Goal: Task Accomplishment & Management: Manage account settings

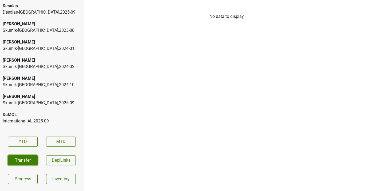
click at [26, 162] on button "Transfer" at bounding box center [23, 160] width 30 height 10
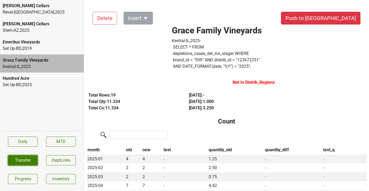
click at [35, 156] on button "Transfer" at bounding box center [23, 160] width 30 height 10
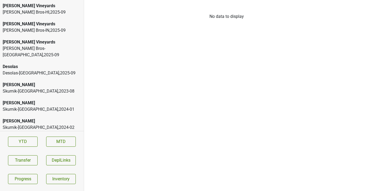
click at [27, 17] on div "Buehler Vineyards Johnson Bros-HI , 2025 - 09" at bounding box center [42, 9] width 84 height 18
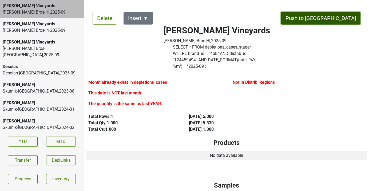
click at [339, 17] on button "Push to DC" at bounding box center [321, 18] width 80 height 13
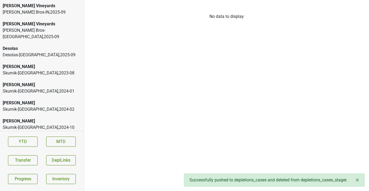
click at [31, 13] on div "Johnson Bros-IN , 2025 - 09" at bounding box center [42, 12] width 79 height 6
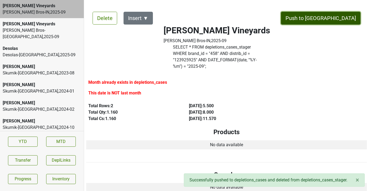
click at [327, 14] on button "Push to DC" at bounding box center [321, 18] width 80 height 13
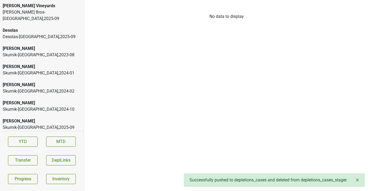
click at [69, 16] on div "Buehler Vineyards Johnson Bros-MN , 2025 - 09" at bounding box center [42, 12] width 84 height 25
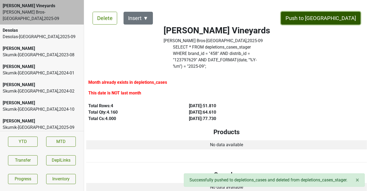
click at [347, 19] on button "Push to [GEOGRAPHIC_DATA]" at bounding box center [321, 18] width 80 height 13
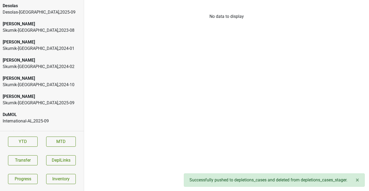
click at [49, 7] on div "Desolas" at bounding box center [42, 6] width 79 height 6
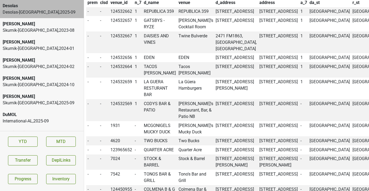
scroll to position [243, 0]
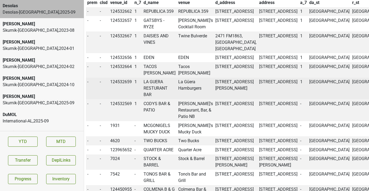
click at [163, 100] on td "LA GUERA RESTURANT BAR" at bounding box center [159, 89] width 35 height 22
click at [153, 100] on td "LA GUERA RESTURANT BAR" at bounding box center [159, 89] width 35 height 22
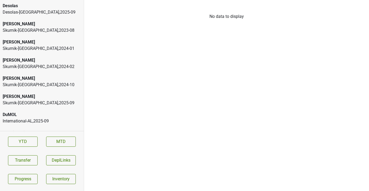
click at [67, 2] on div "Desolas Desolas-TX , 2025 - 09" at bounding box center [42, 9] width 84 height 18
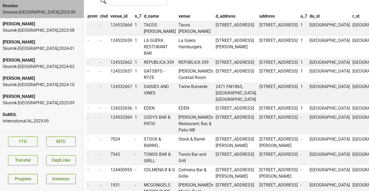
scroll to position [232, 0]
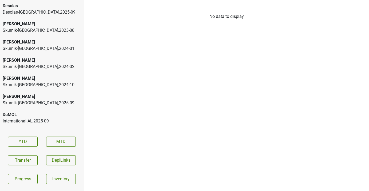
click at [23, 6] on div "Desolas" at bounding box center [42, 6] width 79 height 6
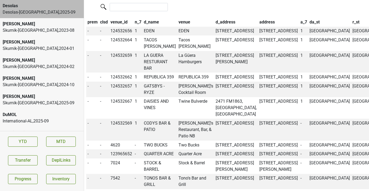
scroll to position [224, 0]
click at [123, 62] on td "124532659" at bounding box center [121, 62] width 24 height 22
copy td "124532659"
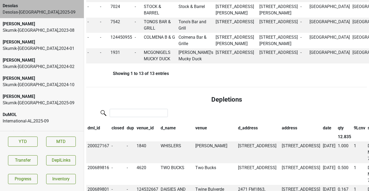
scroll to position [381, 0]
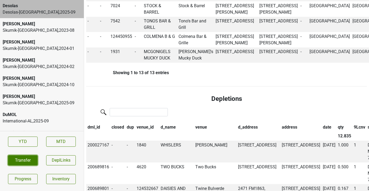
click at [15, 156] on button "Transfer" at bounding box center [23, 160] width 30 height 10
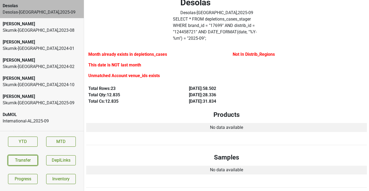
scroll to position [0, 0]
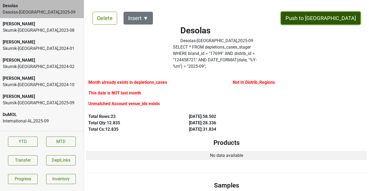
click at [337, 18] on button "Push to DC" at bounding box center [321, 18] width 80 height 13
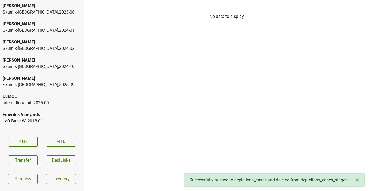
click at [38, 6] on div "[PERSON_NAME]" at bounding box center [42, 6] width 79 height 6
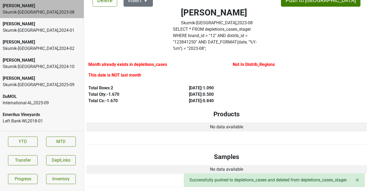
scroll to position [18, 0]
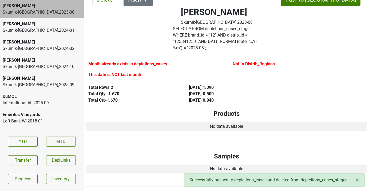
click at [60, 36] on div "Donnachadh Skurnik-CT , 2024 - 01" at bounding box center [42, 27] width 84 height 18
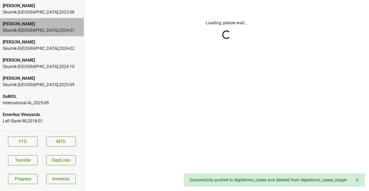
scroll to position [0, 0]
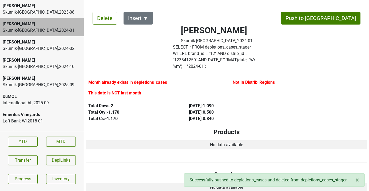
click at [63, 51] on div "Skurnik-CT , 2024 - 02" at bounding box center [42, 48] width 79 height 6
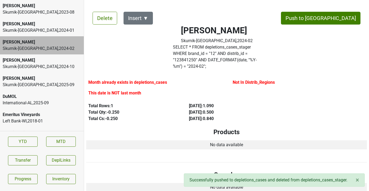
click at [59, 59] on div "Donnachadh" at bounding box center [42, 60] width 79 height 6
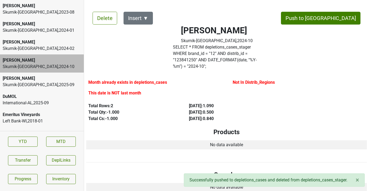
click at [53, 84] on div "Skurnik-CT , 2025 - 09" at bounding box center [42, 85] width 79 height 6
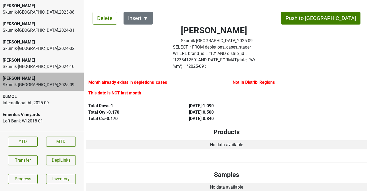
click at [199, 50] on label "SELECT * FROM depletions_cases_stager WHERE brand_id = " 12 " AND distrib_id = …" at bounding box center [217, 57] width 88 height 26
click at [19, 162] on button "Transfer" at bounding box center [23, 160] width 30 height 10
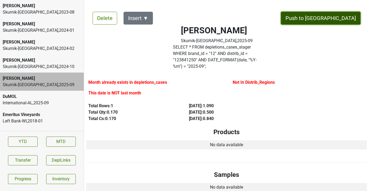
click at [338, 18] on button "Push to DC" at bounding box center [321, 18] width 80 height 13
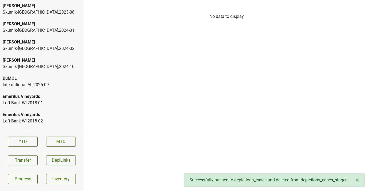
click at [40, 67] on div "Skurnik-CT , 2024 - 10" at bounding box center [42, 67] width 79 height 6
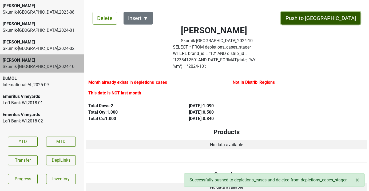
click at [333, 18] on button "Push to DC" at bounding box center [321, 18] width 80 height 13
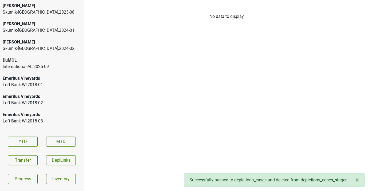
click at [58, 50] on div "Skurnik-CT , 2024 - 02" at bounding box center [42, 48] width 79 height 6
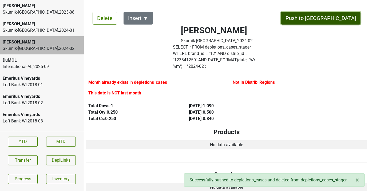
click at [343, 12] on button "Push to DC" at bounding box center [321, 18] width 80 height 13
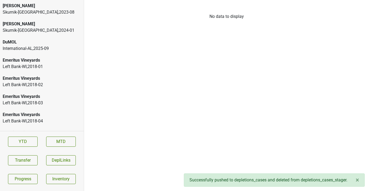
click at [62, 24] on div "[PERSON_NAME]" at bounding box center [42, 24] width 79 height 6
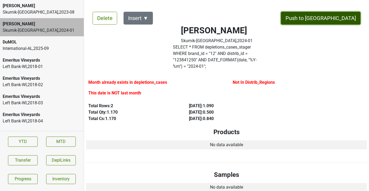
click at [336, 16] on button "Push to DC" at bounding box center [321, 18] width 80 height 13
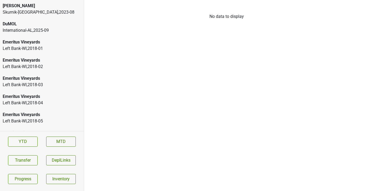
click at [66, 12] on div "Skurnik-CT , 2023 - 08" at bounding box center [42, 12] width 79 height 6
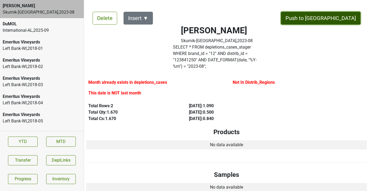
click at [333, 19] on button "Push to DC" at bounding box center [321, 18] width 80 height 13
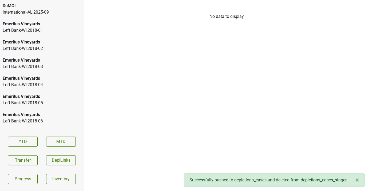
click at [43, 12] on div "International-AL , 2025 - 09" at bounding box center [42, 12] width 79 height 6
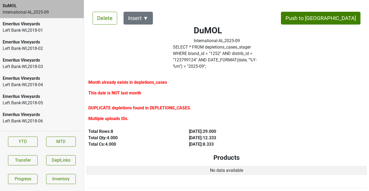
click at [54, 155] on section "YTD MTD Transfer DeplLinks Progress Inventory" at bounding box center [42, 160] width 84 height 59
click at [54, 157] on button "DeplLinks" at bounding box center [61, 160] width 30 height 10
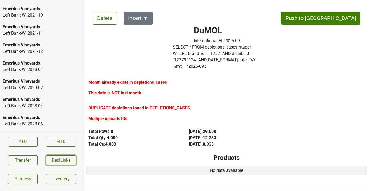
scroll to position [886, 0]
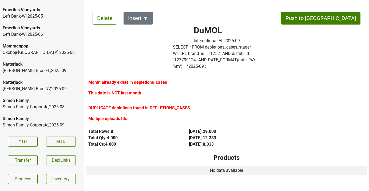
click at [38, 85] on div "Natterjack" at bounding box center [42, 82] width 79 height 6
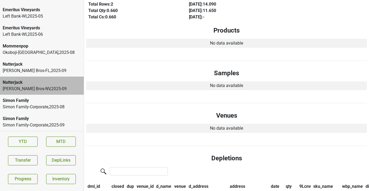
scroll to position [0, 0]
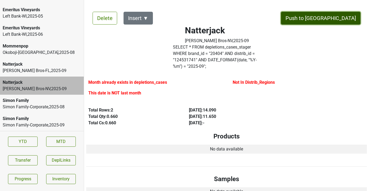
click at [341, 17] on button "Push to DC" at bounding box center [321, 18] width 80 height 13
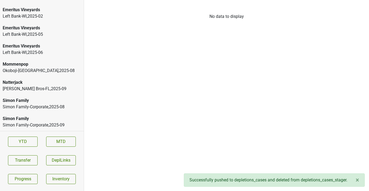
scroll to position [868, 0]
click at [68, 84] on div "Natterjack" at bounding box center [42, 82] width 79 height 6
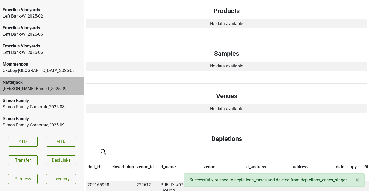
scroll to position [0, 0]
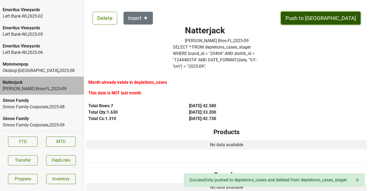
click at [333, 17] on button "Push to DC" at bounding box center [321, 18] width 80 height 13
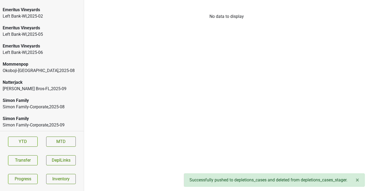
scroll to position [850, 0]
click at [57, 111] on div "Simon Family Simon Family-Corporate , 2025 - 08" at bounding box center [42, 104] width 84 height 18
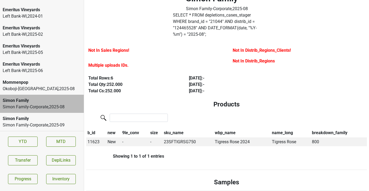
scroll to position [33, 0]
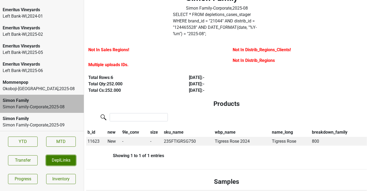
click at [60, 163] on button "DeplLinks" at bounding box center [61, 160] width 30 height 10
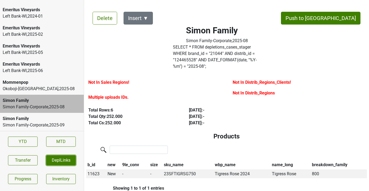
click at [53, 159] on button "DeplLinks" at bounding box center [61, 160] width 30 height 10
click at [235, 52] on label "SELECT * FROM depletions_cases_stager WHERE brand_id = " 21044 " AND distrib_id…" at bounding box center [217, 57] width 88 height 26
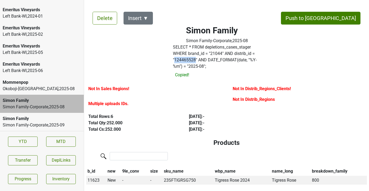
click at [235, 52] on label "SELECT * FROM depletions_cases_stager WHERE brand_id = " 21044 " AND distrib_id…" at bounding box center [217, 57] width 88 height 26
copy label "124465528"
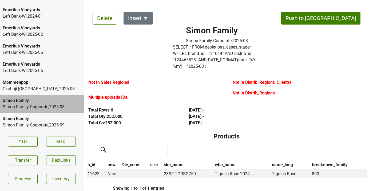
click at [188, 50] on label "SELECT * FROM depletions_cases_stager WHERE brand_id = " 21044 " AND distrib_id…" at bounding box center [217, 57] width 88 height 26
click at [27, 158] on button "Transfer" at bounding box center [23, 160] width 30 height 10
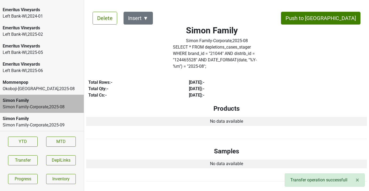
click at [206, 43] on div "Simon Family Simon Family-Corporate , 2025 - 08" at bounding box center [216, 34] width 115 height 19
click at [203, 49] on label "SELECT * FROM depletions_cases_stager WHERE brand_id = " 21044 " AND distrib_id…" at bounding box center [217, 57] width 88 height 26
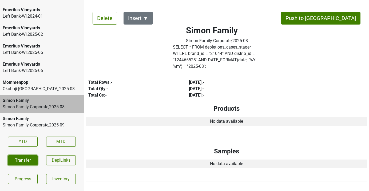
click at [11, 164] on button "Transfer" at bounding box center [23, 160] width 30 height 10
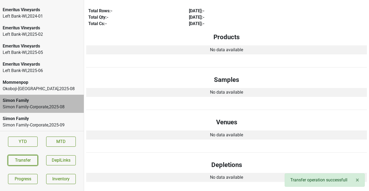
scroll to position [78, 0]
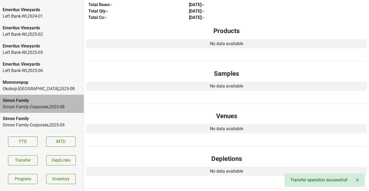
click at [23, 116] on div "Simon Family" at bounding box center [42, 119] width 79 height 6
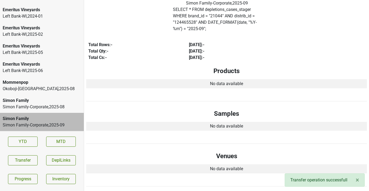
scroll to position [0, 0]
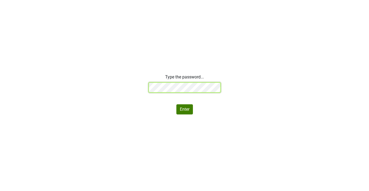
click at [132, 86] on div "Type the password... Enter" at bounding box center [184, 94] width 369 height 41
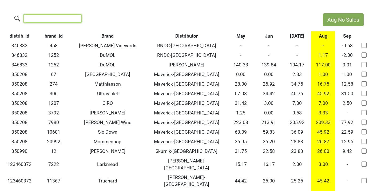
click at [50, 21] on input "search" at bounding box center [53, 18] width 58 height 8
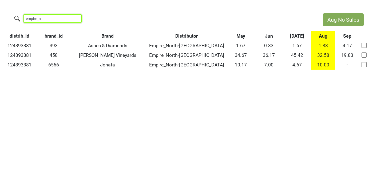
click at [55, 19] on input "empire_n" at bounding box center [53, 18] width 58 height 8
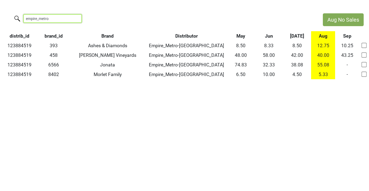
type input "empire_metro"
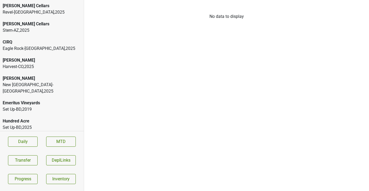
scroll to position [32, 0]
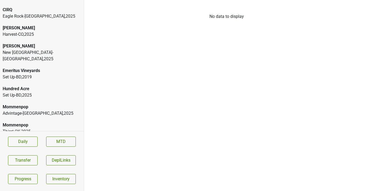
click at [32, 122] on div "Mommenpop" at bounding box center [42, 125] width 79 height 6
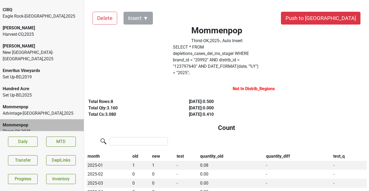
click at [34, 110] on div "Advintage-TN , 2025" at bounding box center [42, 113] width 79 height 6
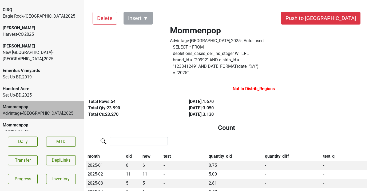
scroll to position [0, 0]
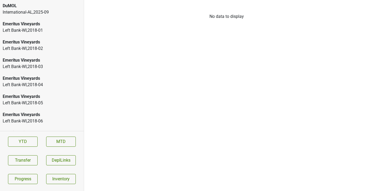
scroll to position [850, 0]
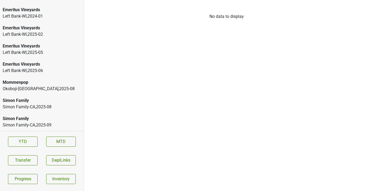
click at [35, 119] on div "Simon Family" at bounding box center [42, 119] width 79 height 6
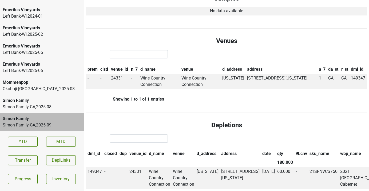
scroll to position [172, 0]
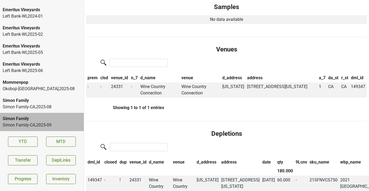
click at [41, 109] on div "Simon Family-[GEOGRAPHIC_DATA] , 2025 - 08" at bounding box center [42, 107] width 79 height 6
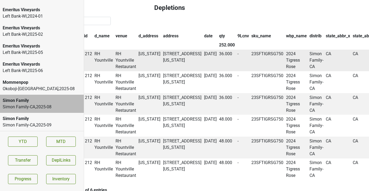
scroll to position [246, 87]
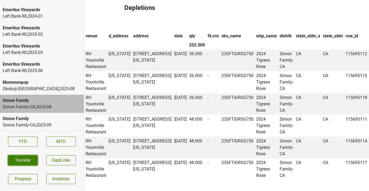
click at [24, 159] on button "Transfer" at bounding box center [23, 160] width 30 height 10
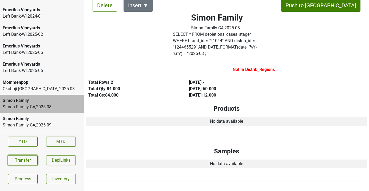
scroll to position [0, 0]
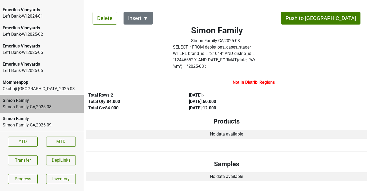
click at [200, 47] on label "SELECT * FROM depletions_cases_stager WHERE brand_id = " 21044 " AND distrib_id…" at bounding box center [217, 57] width 88 height 26
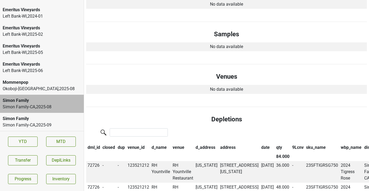
scroll to position [195, 0]
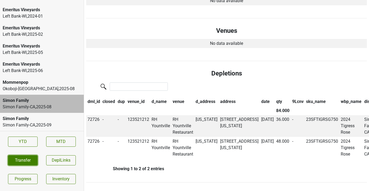
click at [31, 156] on button "Transfer" at bounding box center [23, 160] width 30 height 10
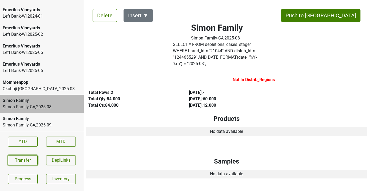
scroll to position [0, 0]
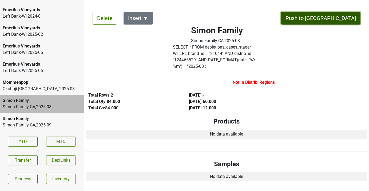
click at [335, 20] on button "Push to DC" at bounding box center [321, 18] width 80 height 13
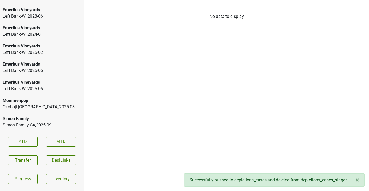
scroll to position [832, 0]
click at [45, 120] on div "Simon Family" at bounding box center [42, 119] width 79 height 6
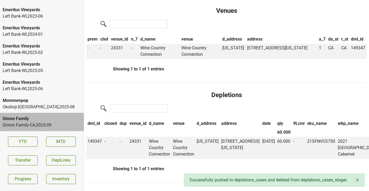
scroll to position [0, 0]
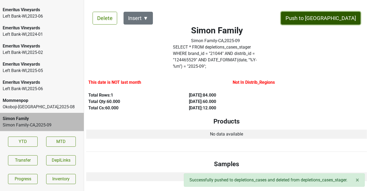
click at [339, 18] on button "Push to [GEOGRAPHIC_DATA]" at bounding box center [321, 18] width 80 height 13
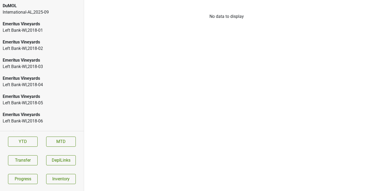
click at [42, 13] on div "International-AL , 2025 - 09" at bounding box center [42, 12] width 79 height 6
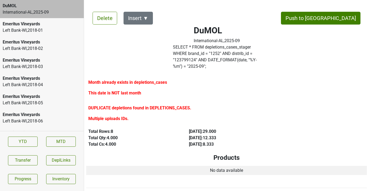
click at [191, 51] on label "SELECT * FROM depletions_cases_stager WHERE brand_id = " 1252 " AND distrib_id …" at bounding box center [217, 57] width 88 height 26
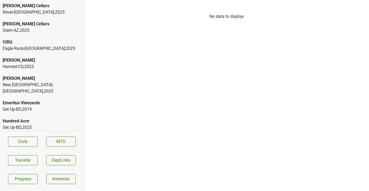
click at [40, 83] on div "[GEOGRAPHIC_DATA]-[GEOGRAPHIC_DATA] , 2025" at bounding box center [42, 88] width 79 height 13
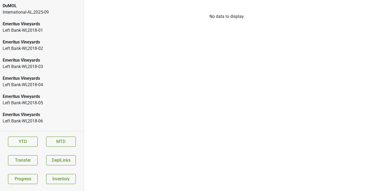
click at [42, 11] on div "International-AL , 2025 - 09" at bounding box center [42, 12] width 79 height 6
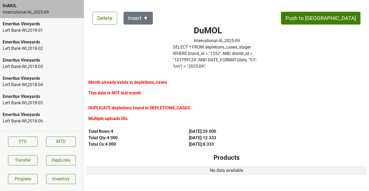
click at [195, 52] on label "SELECT * FROM depletions_cases_stager WHERE brand_id = " 1252 " AND distrib_id …" at bounding box center [217, 57] width 88 height 26
click at [107, 21] on button "Delete" at bounding box center [105, 18] width 25 height 13
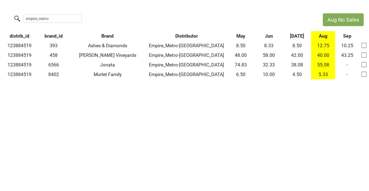
drag, startPoint x: 55, startPoint y: 17, endPoint x: -2, endPoint y: 10, distance: 56.5
click at [0, 10] on html "Aug No Sales empire_metro distrib_id brand_id Brand Distributor May Jun [DATE] …" at bounding box center [184, 46] width 369 height 93
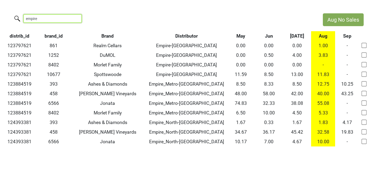
drag, startPoint x: 47, startPoint y: 17, endPoint x: 7, endPoint y: 17, distance: 40.3
click at [7, 17] on div "empire" at bounding box center [159, 18] width 318 height 11
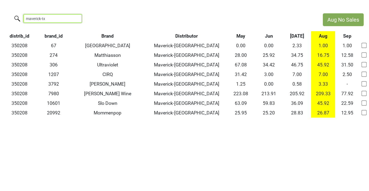
click at [49, 19] on input "maverick-tx" at bounding box center [53, 18] width 58 height 8
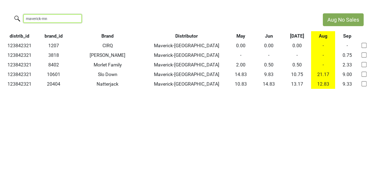
drag, startPoint x: 53, startPoint y: 17, endPoint x: 27, endPoint y: 17, distance: 25.9
click at [27, 17] on input "maverick-mn" at bounding box center [53, 18] width 58 height 8
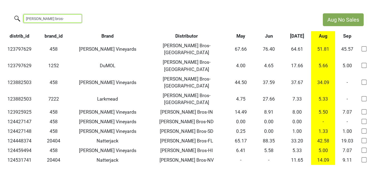
type input "johnson bros-"
click at [111, 36] on th "Brand" at bounding box center [108, 36] width 78 height 10
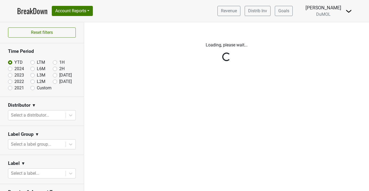
click at [349, 12] on img at bounding box center [349, 11] width 6 height 6
click at [332, 35] on link "Logout" at bounding box center [331, 38] width 42 height 9
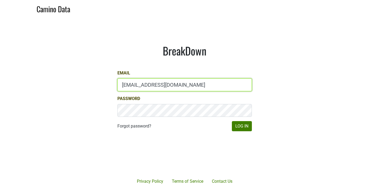
click at [164, 89] on input "[EMAIL_ADDRESS][DOMAIN_NAME]" at bounding box center [185, 85] width 135 height 13
click at [164, 89] on input "marc@dumol.com" at bounding box center [185, 85] width 135 height 13
type input "mcapista@realmcellars.com"
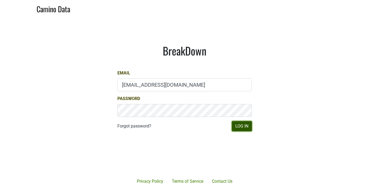
click at [241, 123] on button "Log In" at bounding box center [242, 126] width 20 height 10
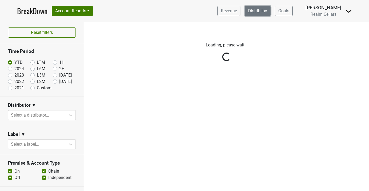
click at [260, 13] on link "Distrib Inv" at bounding box center [258, 11] width 26 height 10
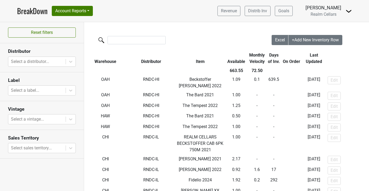
click at [304, 60] on th "Last Updated" at bounding box center [314, 58] width 25 height 15
click at [127, 39] on input "search" at bounding box center [137, 40] width 58 height 8
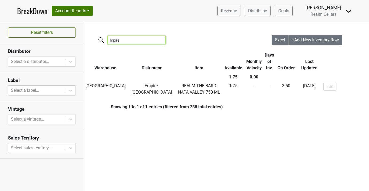
type input "mpire"
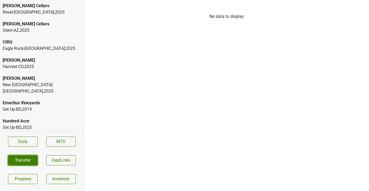
click at [16, 159] on button "Transfer" at bounding box center [23, 160] width 30 height 10
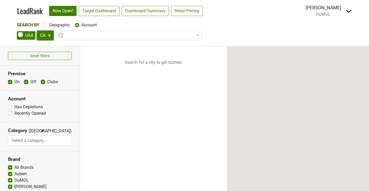
select select "CA"
select select
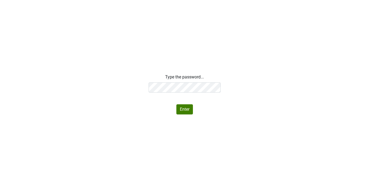
click at [110, 81] on div "Type the password... Enter" at bounding box center [184, 94] width 369 height 41
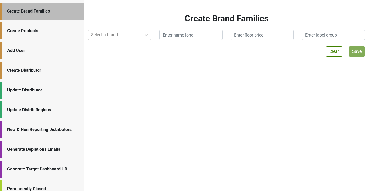
click at [43, 59] on div "Add User" at bounding box center [42, 50] width 84 height 17
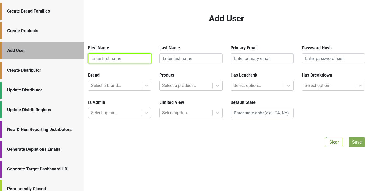
click at [105, 57] on input "text" at bounding box center [119, 58] width 63 height 10
type input "Mychal"
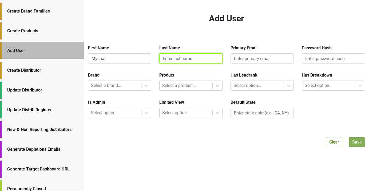
click at [170, 57] on input "text" at bounding box center [190, 58] width 63 height 10
paste input "[PERSON_NAME]"
type input "[PERSON_NAME]"
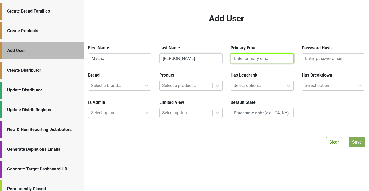
click at [246, 60] on input "email" at bounding box center [262, 58] width 63 height 10
paste input "[EMAIL_ADDRESS][DOMAIN_NAME]"
type input "mychal@brownestate.com"
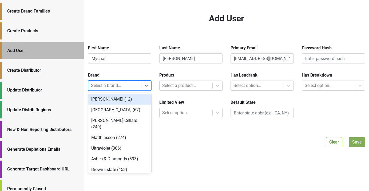
click at [115, 87] on div at bounding box center [115, 85] width 48 height 7
type input "bro"
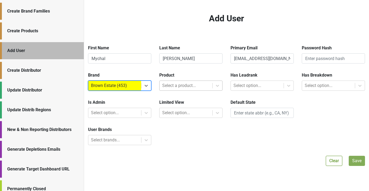
click at [184, 86] on div at bounding box center [186, 85] width 48 height 7
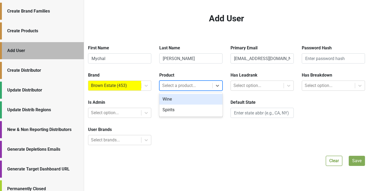
click at [178, 98] on div "Wine" at bounding box center [190, 99] width 63 height 11
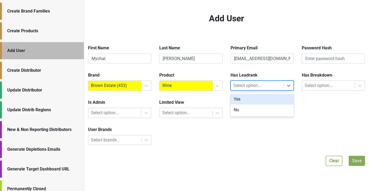
click at [250, 85] on div at bounding box center [258, 85] width 48 height 7
click at [247, 97] on div "Yes" at bounding box center [262, 99] width 63 height 11
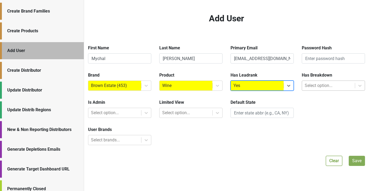
click at [311, 84] on div at bounding box center [329, 85] width 48 height 7
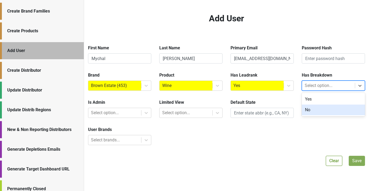
click at [307, 107] on div "No" at bounding box center [333, 110] width 63 height 11
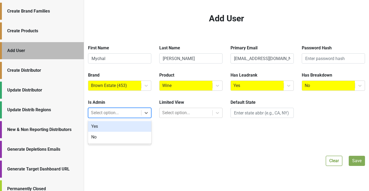
click at [127, 115] on div at bounding box center [115, 112] width 48 height 7
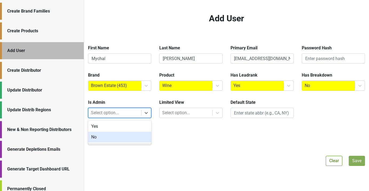
click at [115, 135] on div "No" at bounding box center [119, 137] width 63 height 11
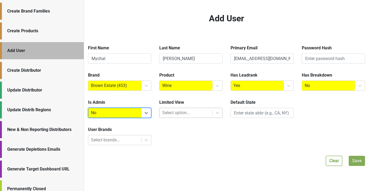
click at [166, 114] on div at bounding box center [186, 112] width 48 height 7
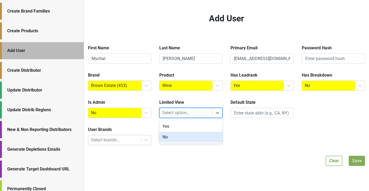
click at [166, 137] on div "No" at bounding box center [190, 137] width 63 height 11
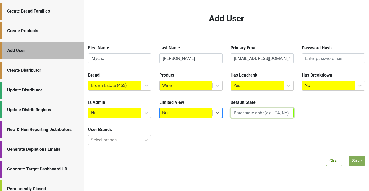
click at [242, 112] on input "text" at bounding box center [262, 113] width 63 height 10
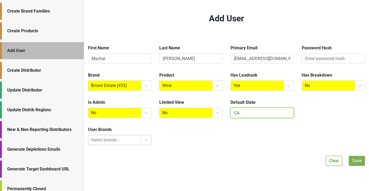
type input "CA"
click at [122, 139] on div at bounding box center [115, 140] width 48 height 7
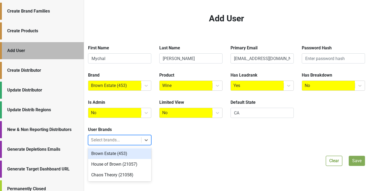
click at [119, 157] on div "Brown Estate (453)" at bounding box center [119, 154] width 63 height 11
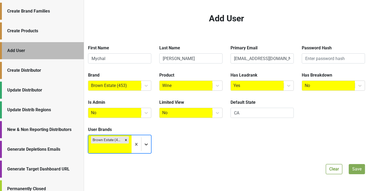
click at [149, 145] on icon at bounding box center [146, 144] width 5 height 5
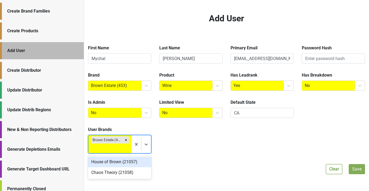
click at [129, 161] on div "House of Brown (21057)" at bounding box center [119, 162] width 63 height 11
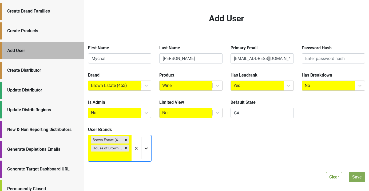
click at [147, 151] on icon at bounding box center [146, 148] width 5 height 5
click at [131, 169] on div "Chaos Theory (21058)" at bounding box center [119, 170] width 63 height 11
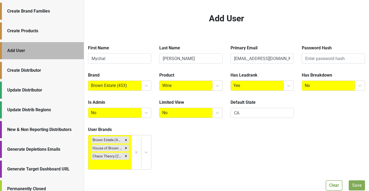
click at [167, 163] on div "User Brands Brown Estate (453) House of Brown (21057) Chaos Theory (21058)" at bounding box center [226, 148] width 285 height 43
click at [314, 57] on input "text" at bounding box center [333, 58] width 63 height 10
paste input "$2a$12$/RAbTyRM9bBSrfduPtxlHuwiaqF1ROXFNNgCowr.bJDqhcU/2sCWW"
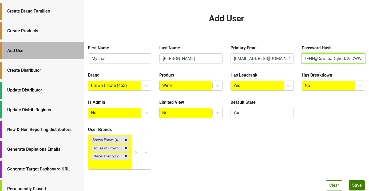
type input "$2a$12$/RAbTyRM9bBSrfduPtxlHuwiaqF1ROXFNNgCowr.bJDqhcU/2sCWW"
click at [318, 123] on div "First Name Mychal Last Name Trujillo Primary Email mychal@brownestate.com Passw…" at bounding box center [226, 107] width 277 height 125
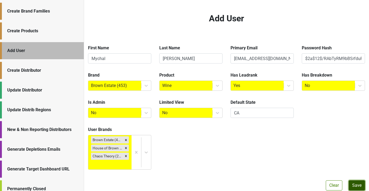
click at [353, 185] on button "Save" at bounding box center [357, 186] width 16 height 10
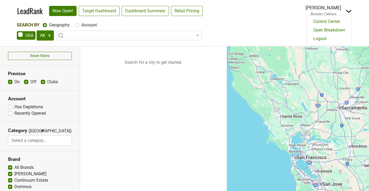
select select "[GEOGRAPHIC_DATA]"
select select
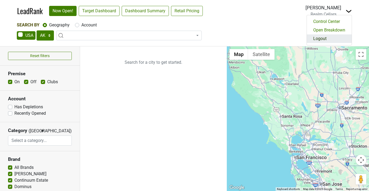
click at [337, 41] on link "Logout" at bounding box center [329, 38] width 45 height 9
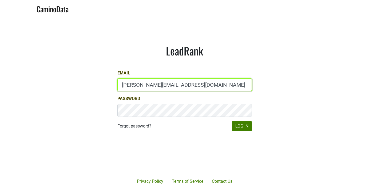
click at [157, 82] on input "[PERSON_NAME][EMAIL_ADDRESS][DOMAIN_NAME]" at bounding box center [185, 85] width 135 height 13
drag, startPoint x: 134, startPoint y: 84, endPoint x: 98, endPoint y: 79, distance: 35.6
click at [98, 79] on main "LeadRank Email [PERSON_NAME][EMAIL_ADDRESS][DOMAIN_NAME] Password Forgot passwo…" at bounding box center [184, 88] width 369 height 142
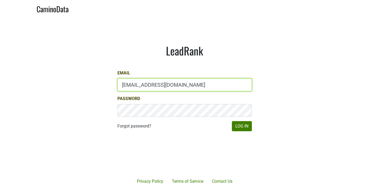
type input "[EMAIL_ADDRESS][DOMAIN_NAME]"
click at [232, 121] on button "Log In" at bounding box center [242, 126] width 20 height 10
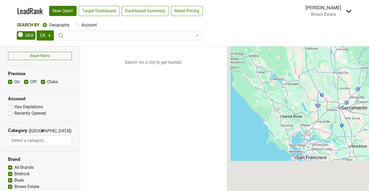
select select "CA"
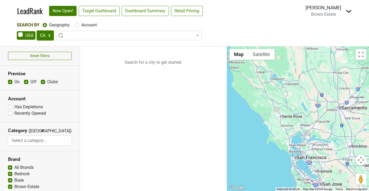
click at [352, 11] on nav "LeadRank Now Open! Target Dashboard Dashboard Summary Retail Pricing Loading...…" at bounding box center [185, 11] width 344 height 22
click at [348, 11] on img at bounding box center [349, 11] width 6 height 6
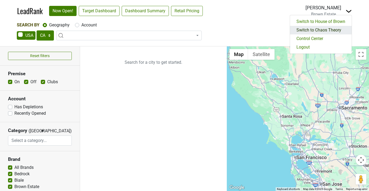
click at [327, 29] on link "Switch to Chaos Theory" at bounding box center [321, 30] width 62 height 9
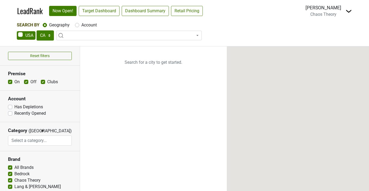
select select "CA"
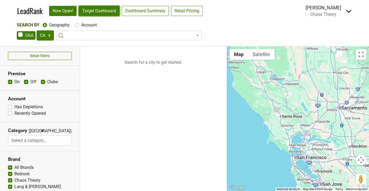
click at [98, 10] on link "Target Dashboard" at bounding box center [99, 11] width 41 height 10
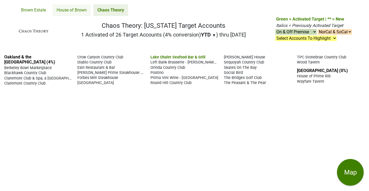
click at [75, 11] on link "House of Brown" at bounding box center [72, 10] width 38 height 12
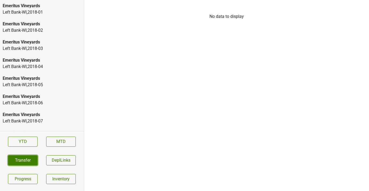
click at [25, 155] on button "Transfer" at bounding box center [23, 160] width 30 height 10
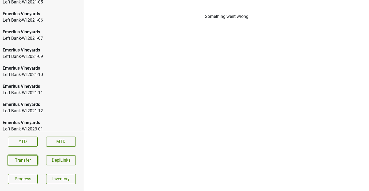
scroll to position [795, 0]
